Goal: Task Accomplishment & Management: Use online tool/utility

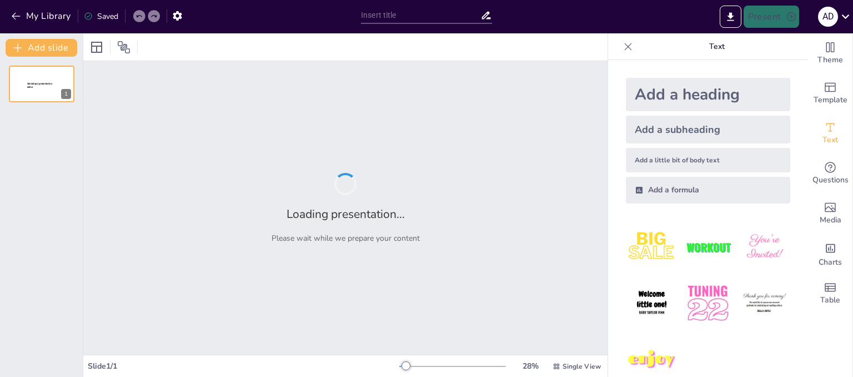
type input "Теорії походження української мови: огляд основних підходів"
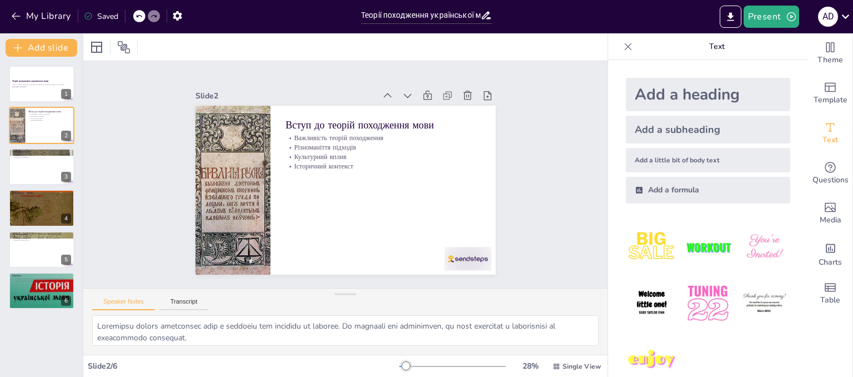
type textarea "Спільне коріння української мови з іншими слов'янськими мовами підкреслює її мі…"
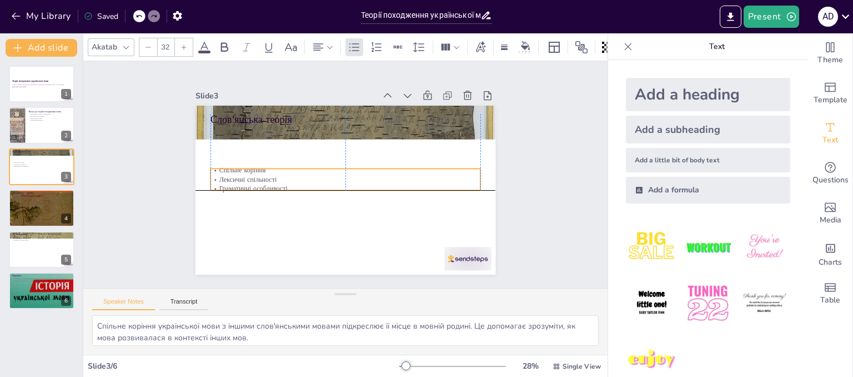
drag, startPoint x: 247, startPoint y: 136, endPoint x: 245, endPoint y: 178, distance: 42.8
click at [245, 178] on p "Лексичні спільності" at bounding box center [345, 180] width 266 height 66
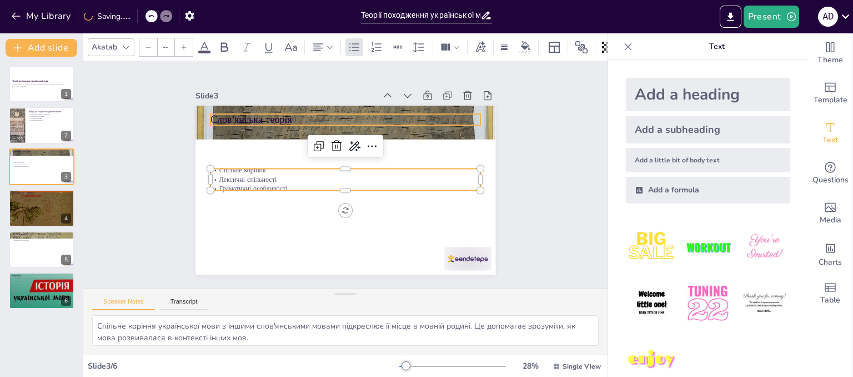
type input "48"
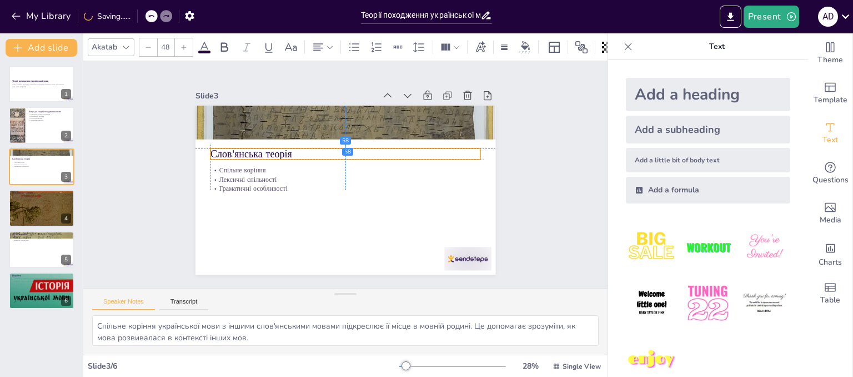
drag, startPoint x: 247, startPoint y: 114, endPoint x: 251, endPoint y: 145, distance: 30.8
click at [251, 145] on p "Слов'янська теорія" at bounding box center [349, 154] width 267 height 70
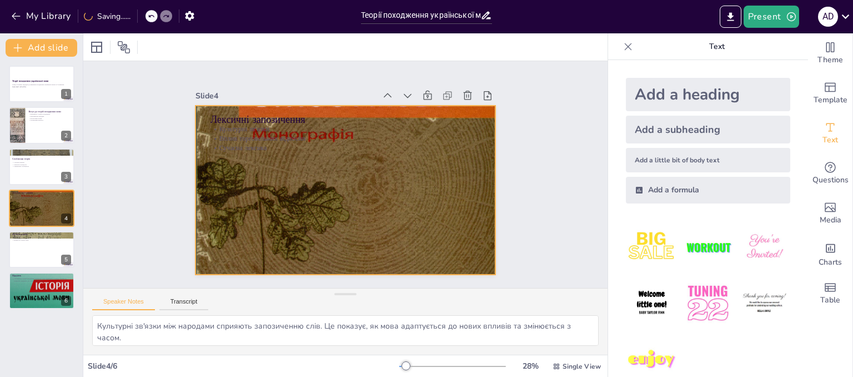
type textarea "Теорія [PERSON_NAME] акцентує на давніх мовах, які вплинули на формування украї…"
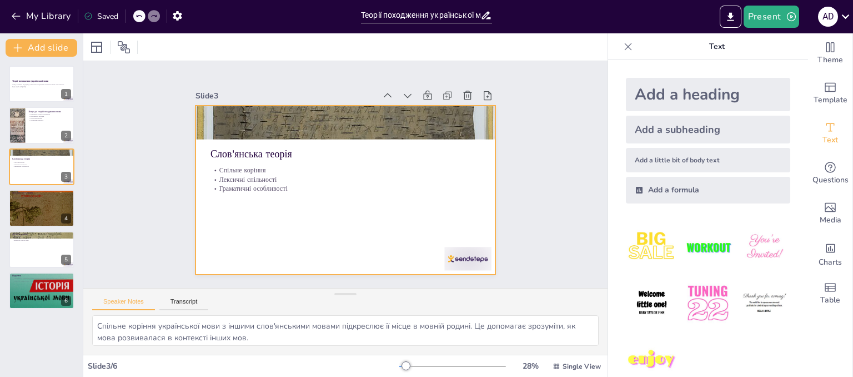
type textarea "Loremipsu dolors ametconsec adip e seddoeiu tem incididu ut laboree. Do magnaal…"
